Goal: Information Seeking & Learning: Learn about a topic

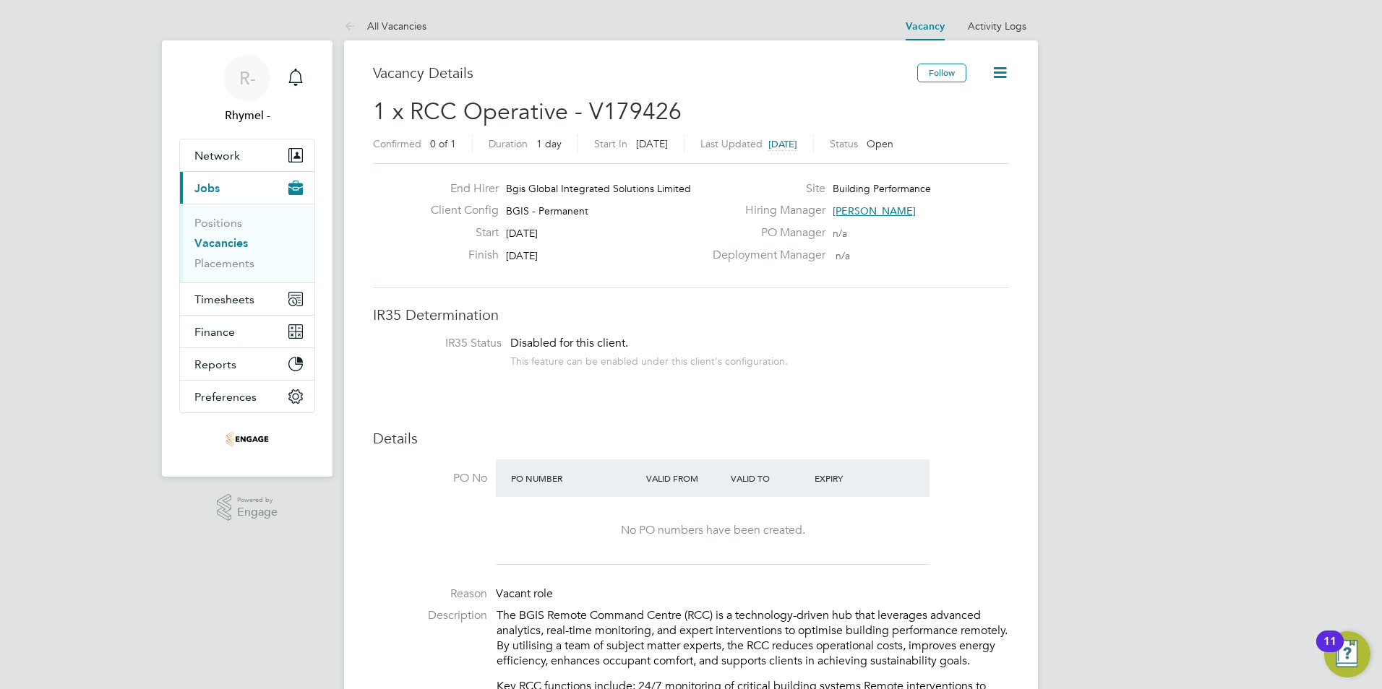
scroll to position [43, 101]
drag, startPoint x: 548, startPoint y: 616, endPoint x: 684, endPoint y: 617, distance: 135.8
click at [684, 617] on p "The BGIS Remote Command Centre (RCC) is a technology-driven hub that leverages …" at bounding box center [752, 638] width 512 height 60
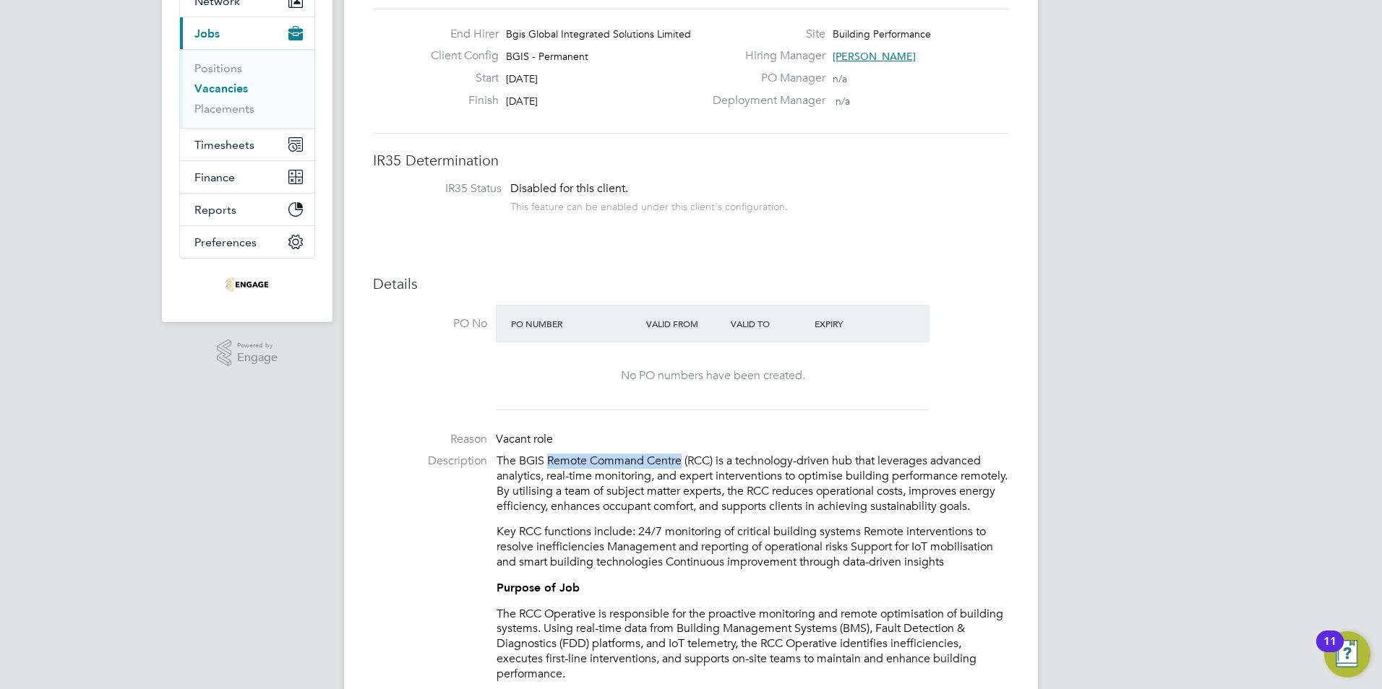
scroll to position [289, 0]
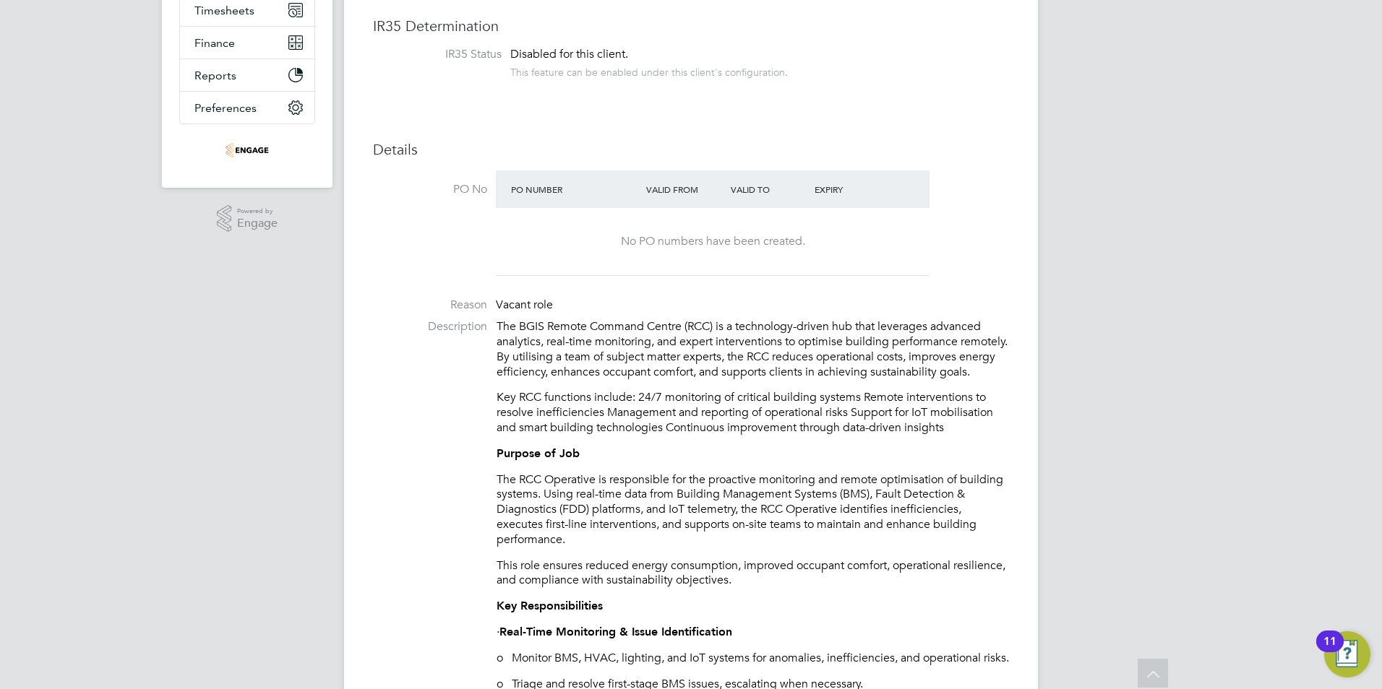
click at [766, 309] on li "Reason Vacant role" at bounding box center [691, 309] width 636 height 22
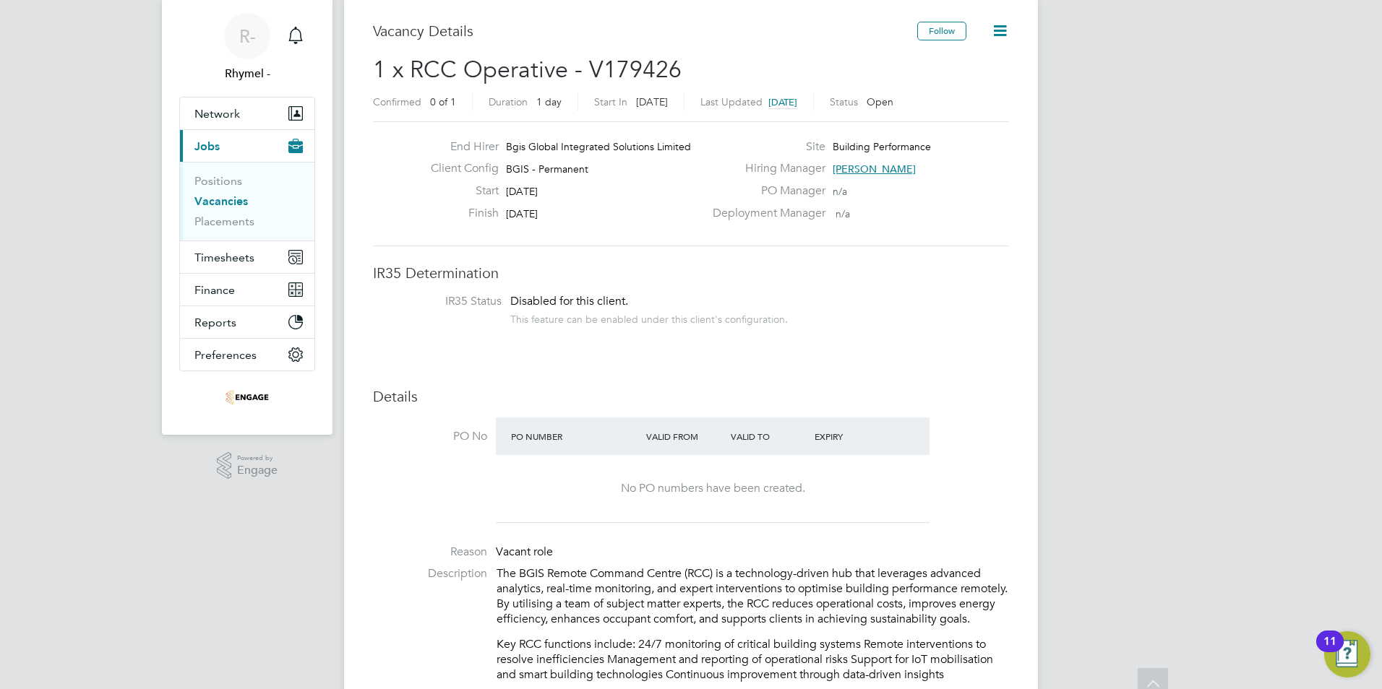
scroll to position [0, 0]
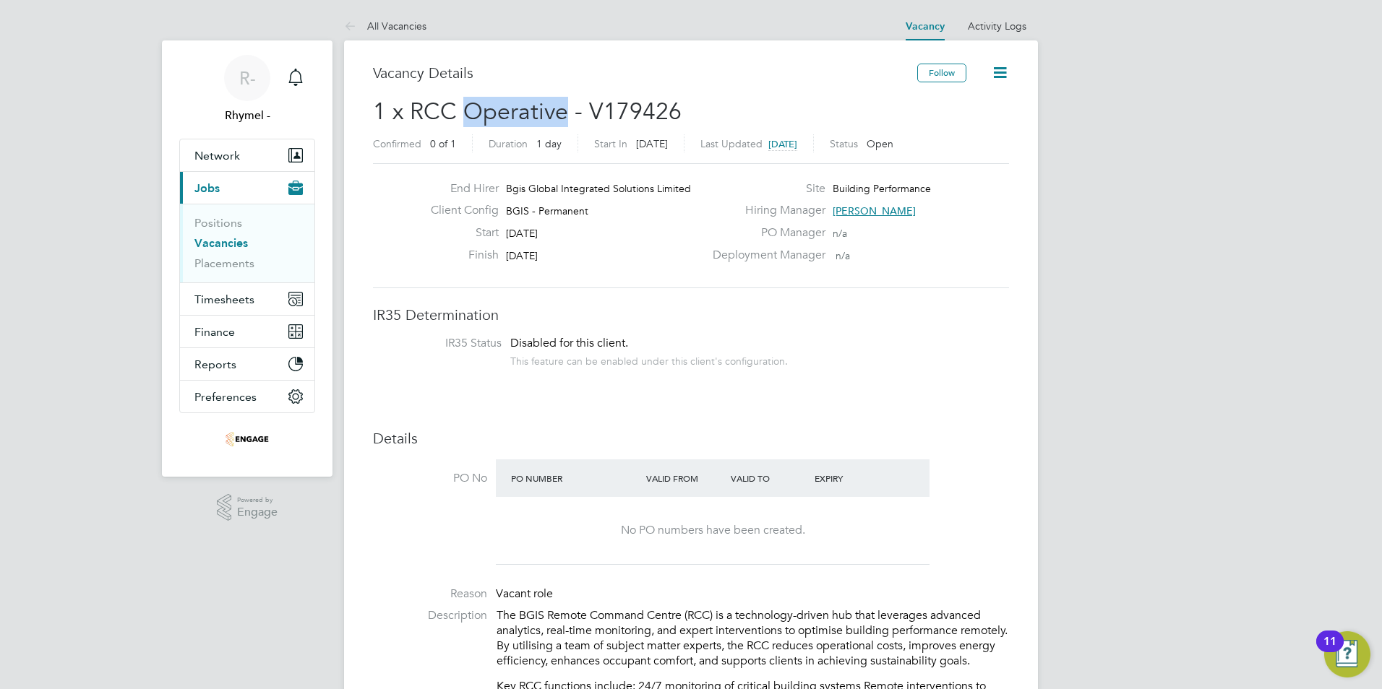
drag, startPoint x: 569, startPoint y: 112, endPoint x: 471, endPoint y: 108, distance: 97.6
click at [471, 108] on span "1 x RCC Operative - V179426" at bounding box center [527, 112] width 309 height 28
drag, startPoint x: 471, startPoint y: 108, endPoint x: 548, endPoint y: 99, distance: 77.2
click at [548, 99] on span "1 x RCC Operative - V179426" at bounding box center [527, 112] width 309 height 28
drag, startPoint x: 564, startPoint y: 115, endPoint x: 410, endPoint y: 103, distance: 153.6
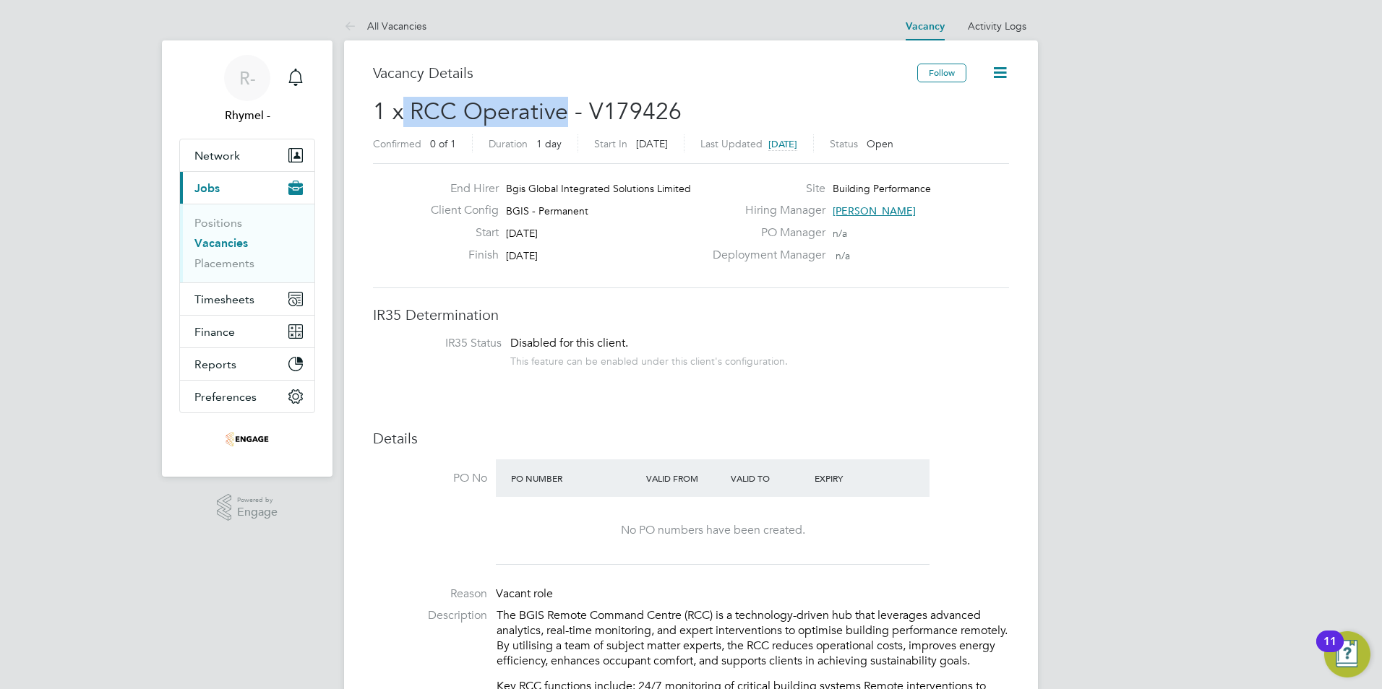
click at [408, 103] on span "1 x RCC Operative - V179426" at bounding box center [527, 112] width 309 height 28
drag, startPoint x: 410, startPoint y: 103, endPoint x: 420, endPoint y: 113, distance: 13.3
copy span "RCC Operative"
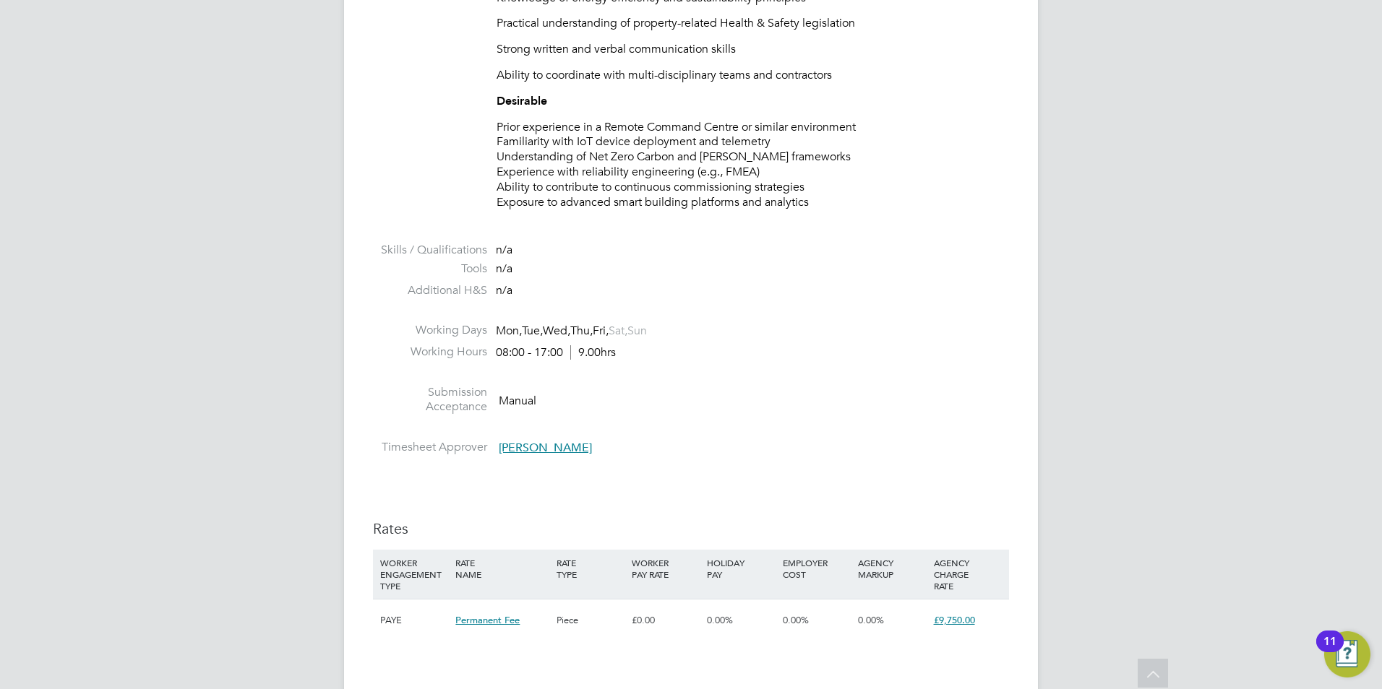
scroll to position [2058, 0]
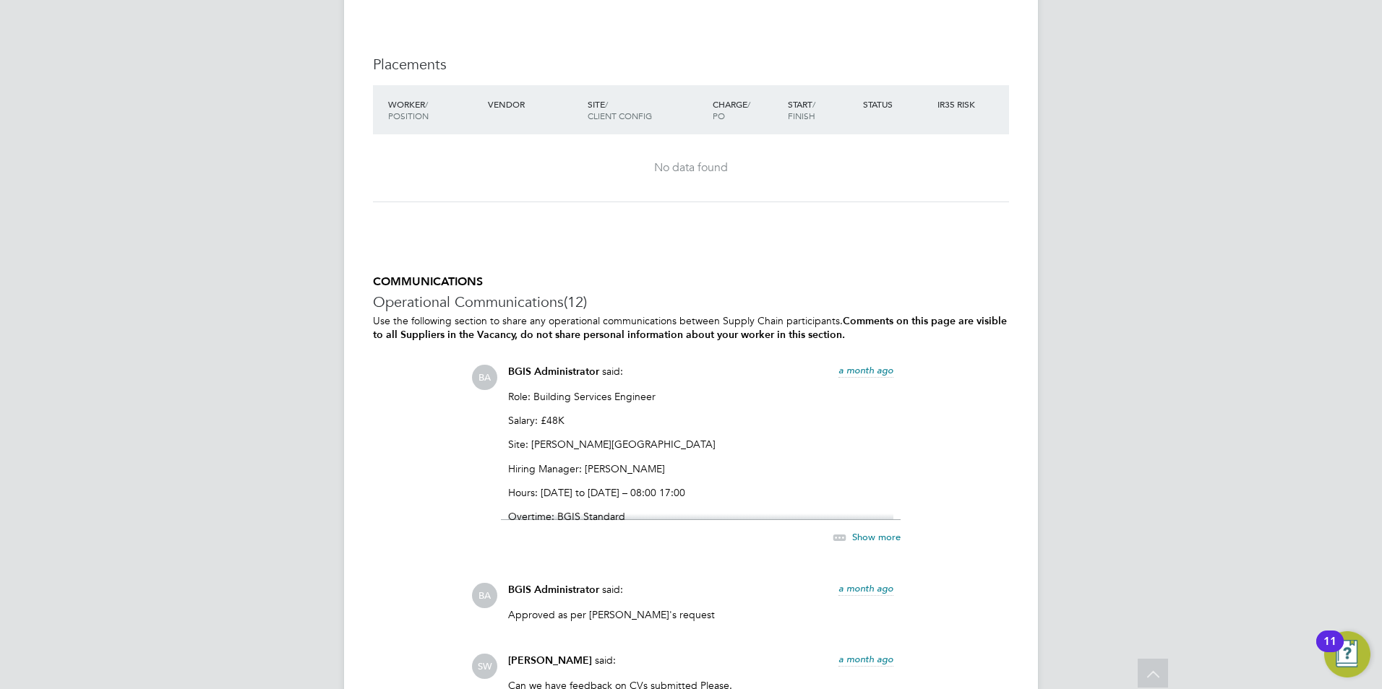
scroll to position [2107, 0]
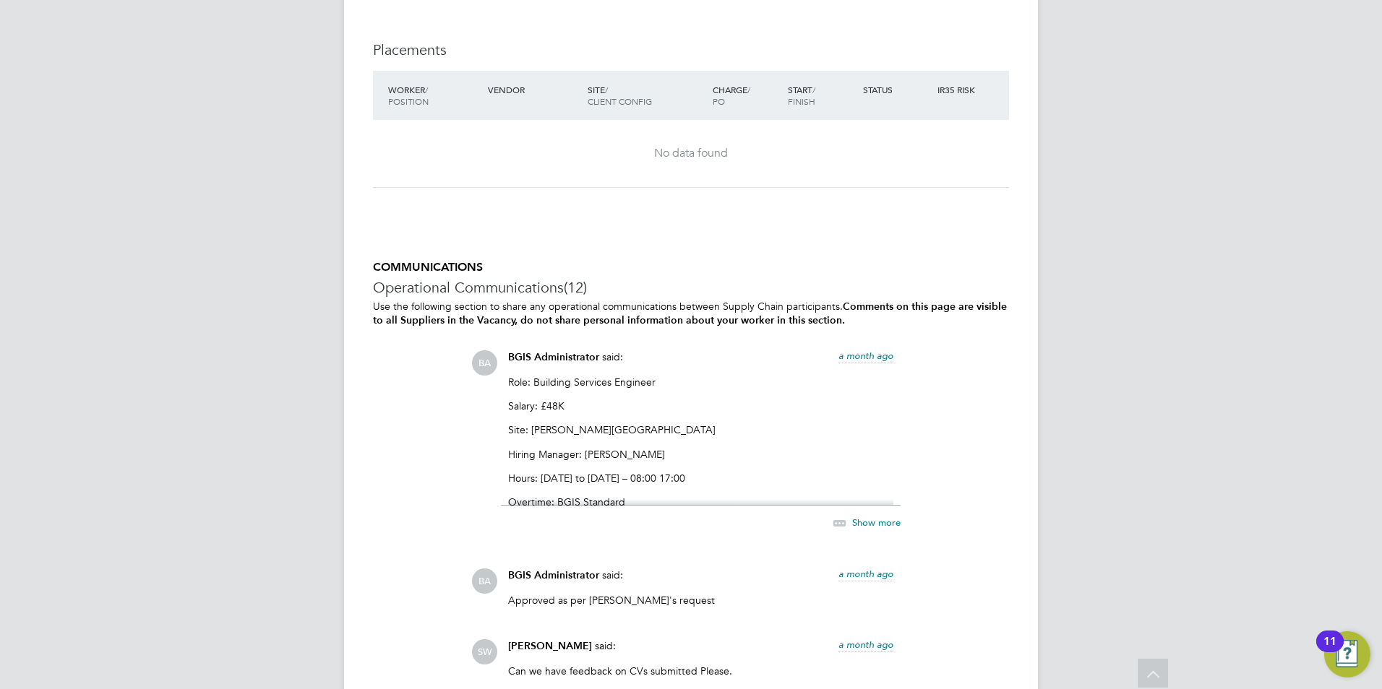
click at [885, 527] on span "Show more" at bounding box center [876, 523] width 48 height 12
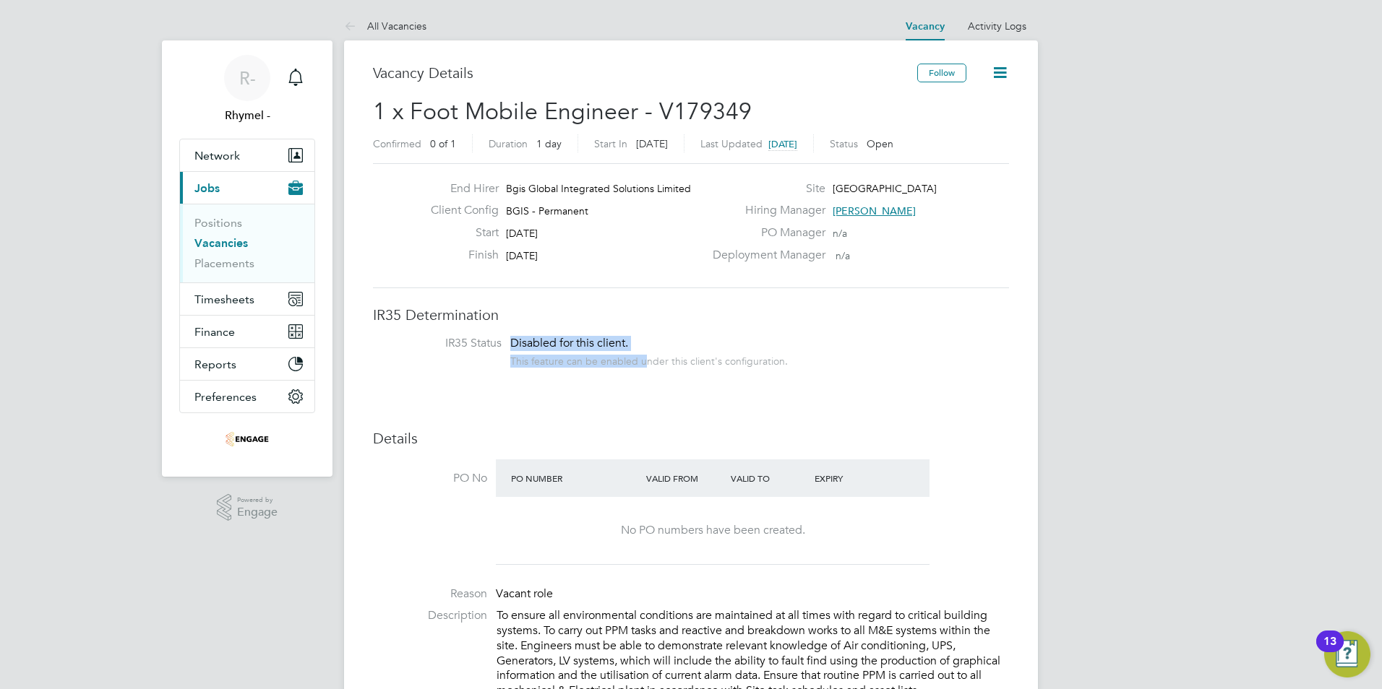
scroll to position [43, 101]
